Goal: Information Seeking & Learning: Learn about a topic

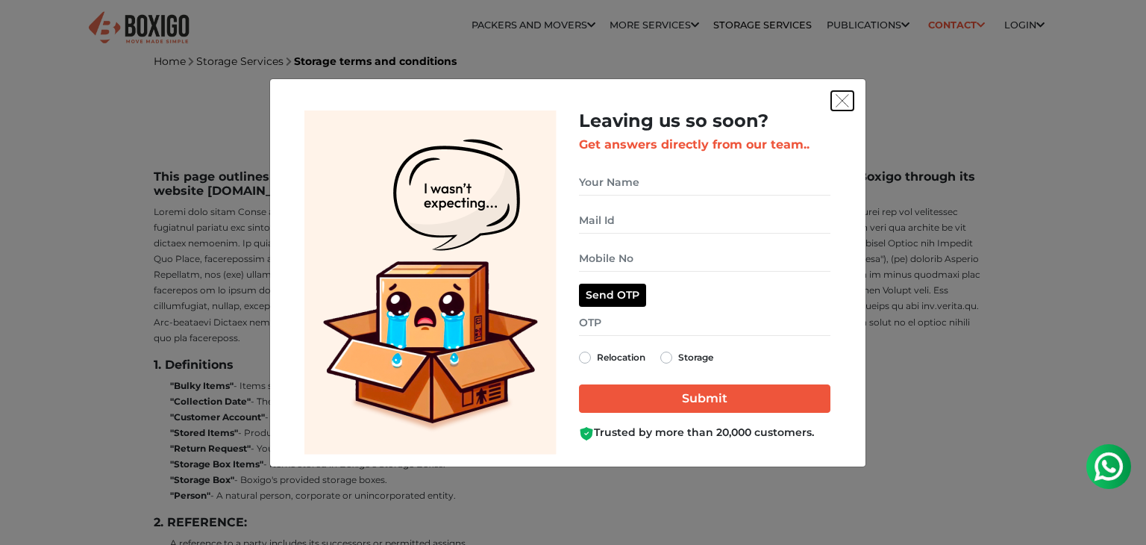
click at [844, 96] on img "get free quote dialog" at bounding box center [841, 100] width 13 height 13
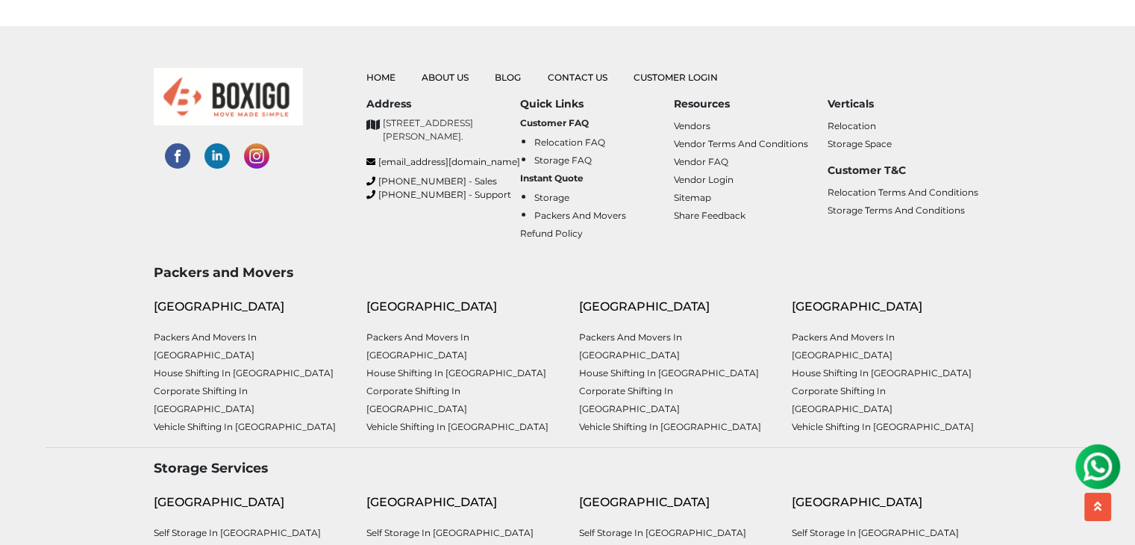
scroll to position [5228, 0]
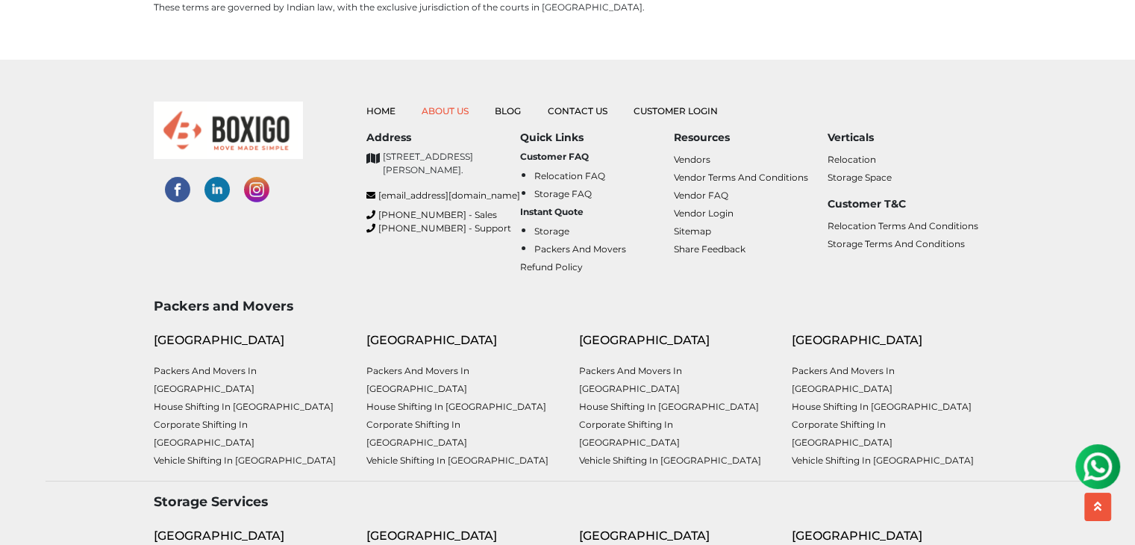
click at [448, 105] on link "About Us" at bounding box center [444, 110] width 47 height 11
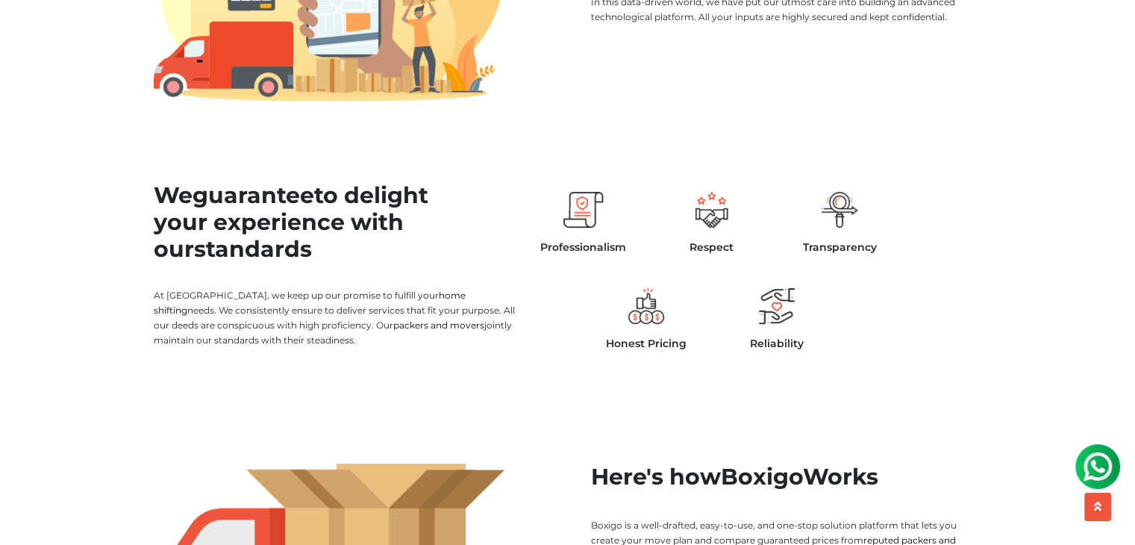
scroll to position [597, 0]
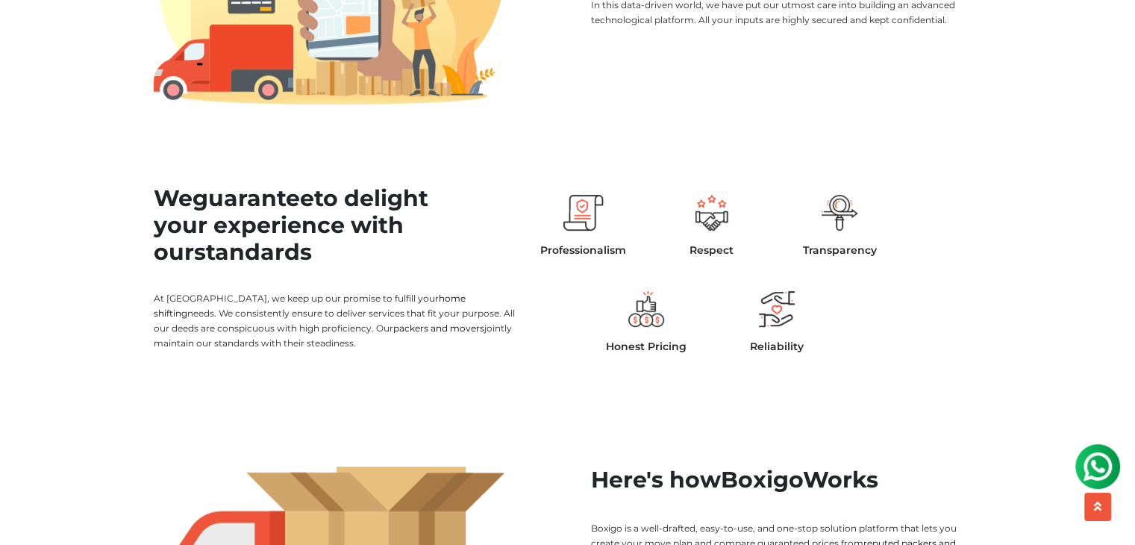
drag, startPoint x: 150, startPoint y: 189, endPoint x: 283, endPoint y: 262, distance: 152.2
click at [283, 262] on div "We guarantee to delight your experience with our standards At [GEOGRAPHIC_DATA]…" at bounding box center [354, 274] width 425 height 226
copy h2 "We guarantee to delight your experience with our standards"
drag, startPoint x: 145, startPoint y: 295, endPoint x: 323, endPoint y: 352, distance: 186.6
click at [323, 352] on div "We guarantee to delight your experience with our standards At [GEOGRAPHIC_DATA]…" at bounding box center [354, 274] width 425 height 226
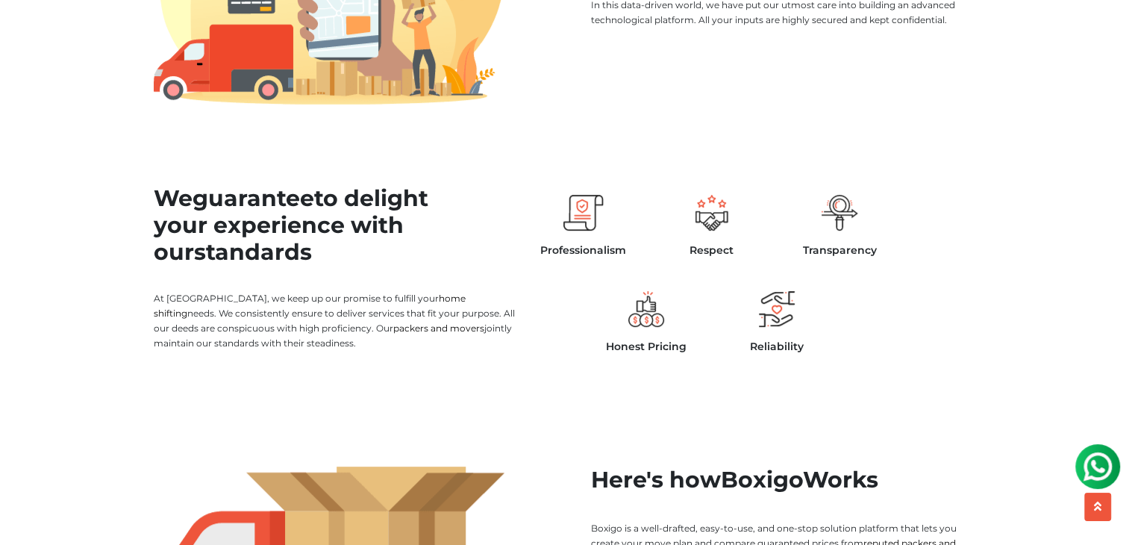
copy p "At [GEOGRAPHIC_DATA], we keep up our promise to fulfill your home shifting need…"
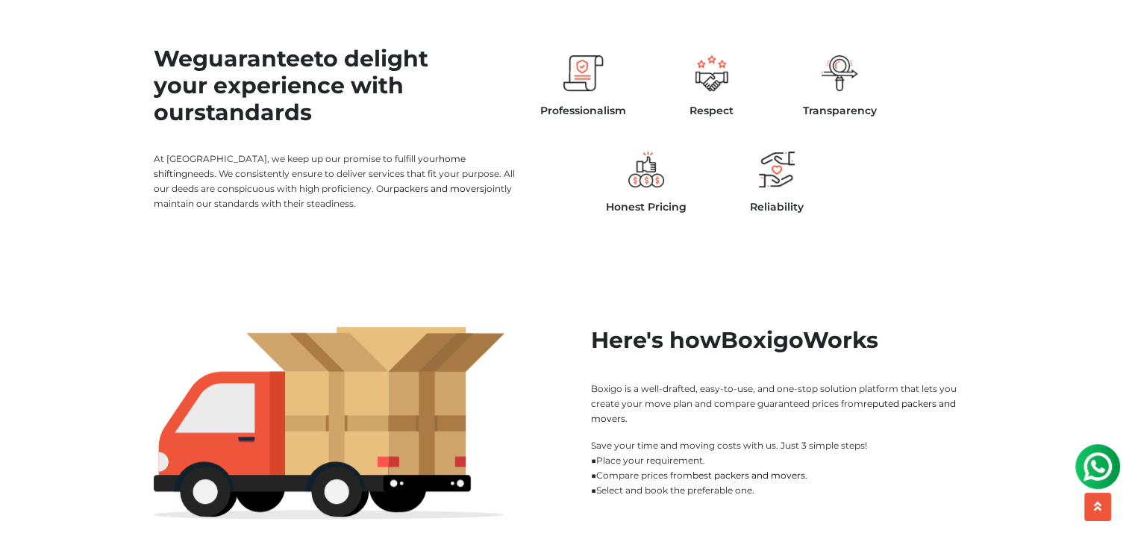
scroll to position [746, 0]
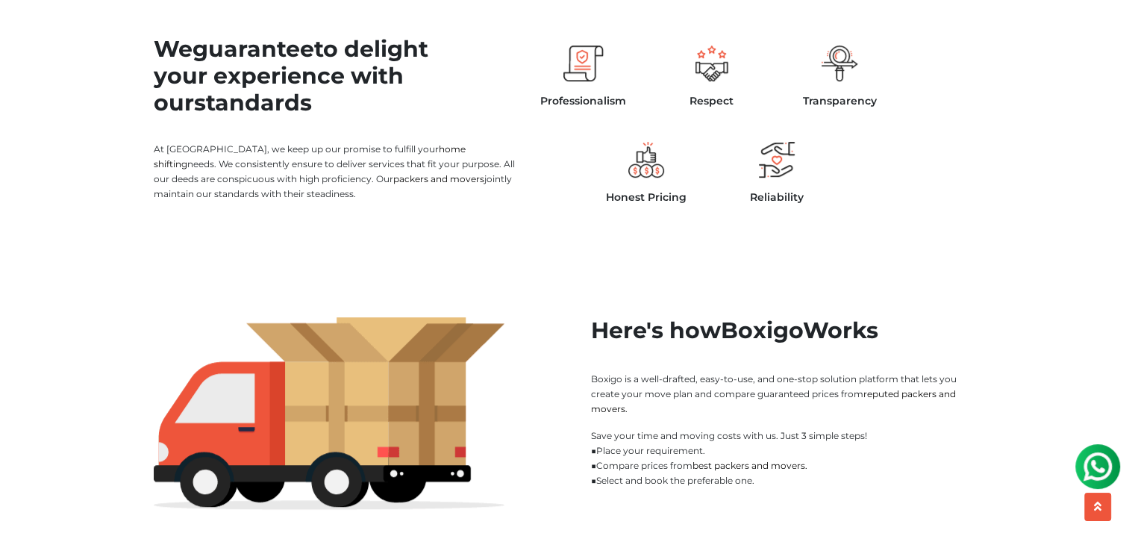
click at [577, 171] on div "Professionalism Respect Transparency Honest Pricing Reliability" at bounding box center [711, 114] width 363 height 204
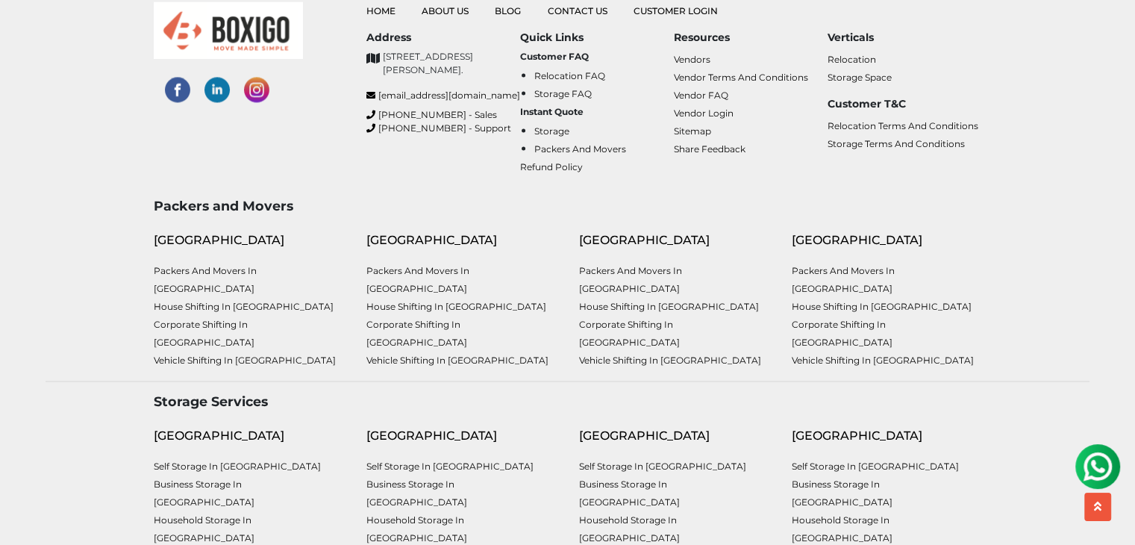
scroll to position [2109, 0]
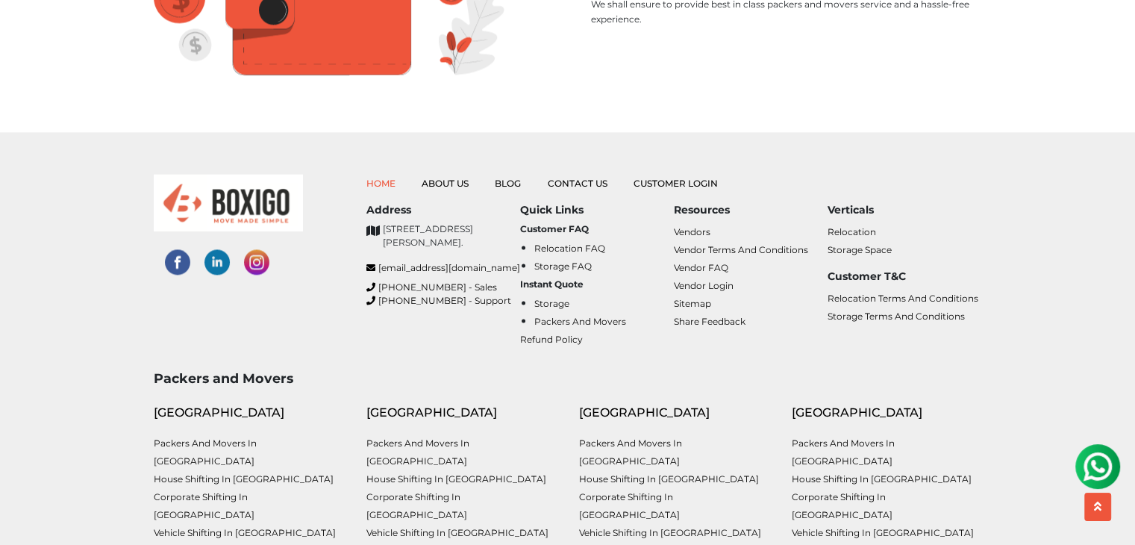
click at [381, 178] on link "Home" at bounding box center [380, 183] width 29 height 11
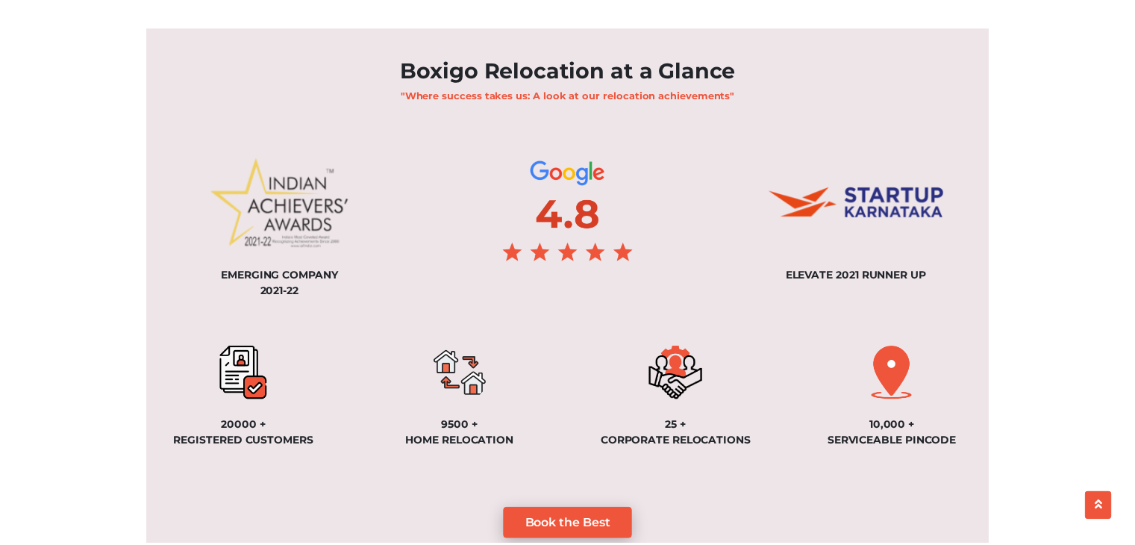
scroll to position [1044, 0]
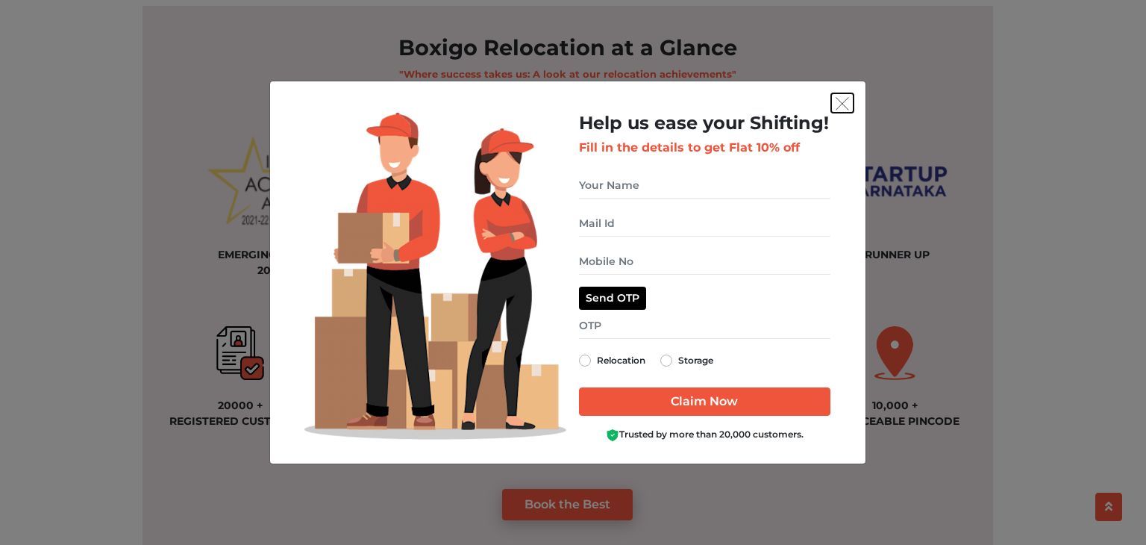
click at [844, 104] on img "get free quote dialog" at bounding box center [841, 103] width 13 height 13
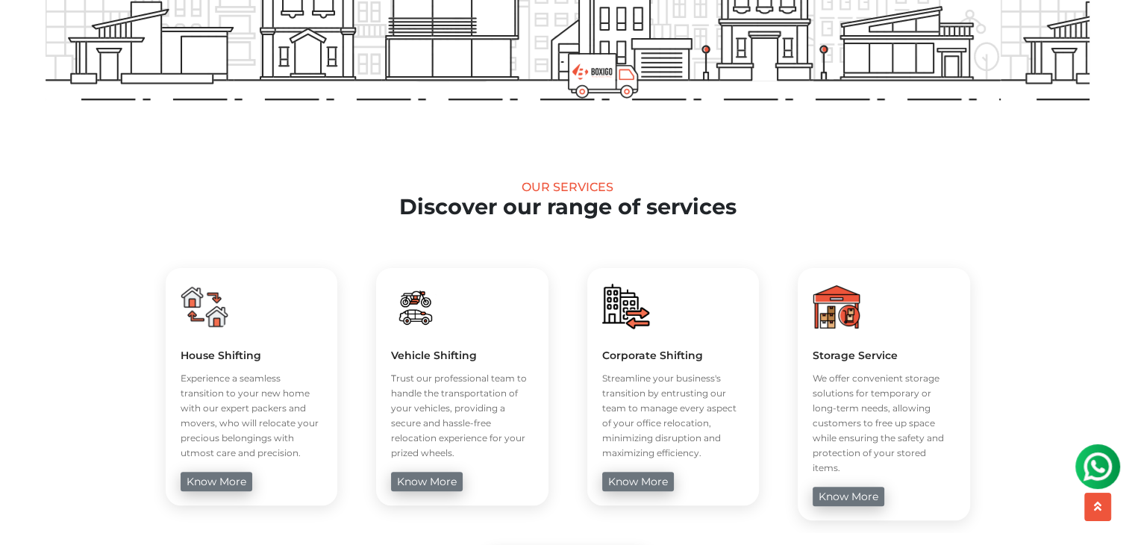
scroll to position [448, 0]
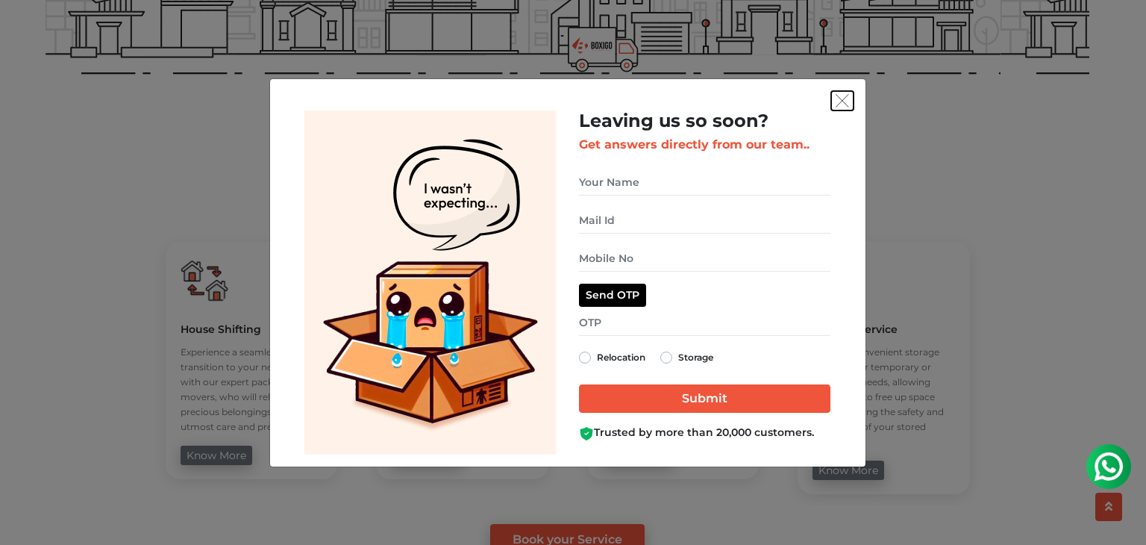
click at [847, 99] on img "get free quote dialog" at bounding box center [841, 100] width 13 height 13
